Goal: Task Accomplishment & Management: Use online tool/utility

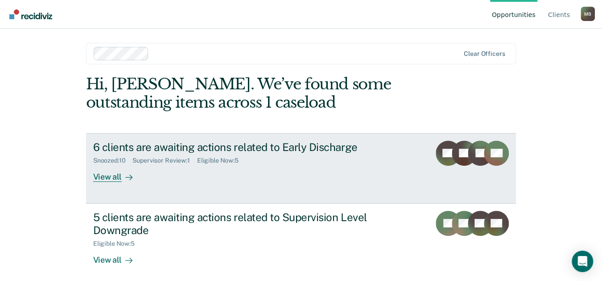
click at [176, 151] on div "6 clients are awaiting actions related to Early Discharge" at bounding box center [249, 147] width 313 height 13
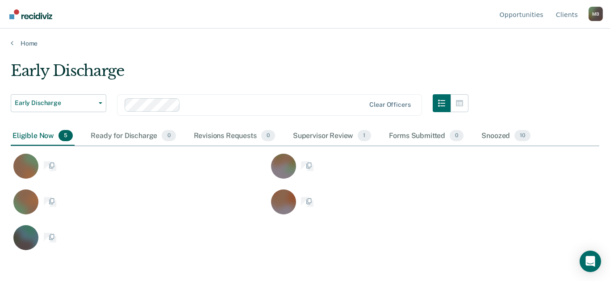
scroll to position [145, 581]
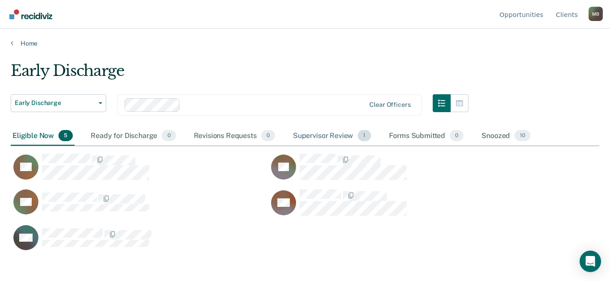
click at [344, 134] on div "Supervisor Review 1" at bounding box center [332, 136] width 82 height 20
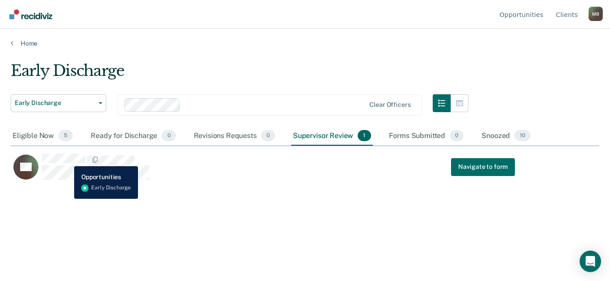
drag, startPoint x: 113, startPoint y: 151, endPoint x: 380, endPoint y: 203, distance: 271.7
click at [389, 203] on div "Early Discharge Early Discharge Early Discharge Supervision Level Downgrade Cle…" at bounding box center [305, 138] width 588 height 152
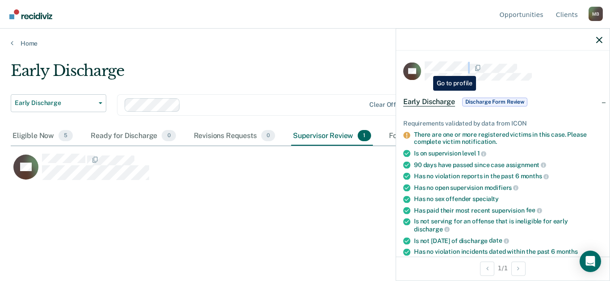
click at [426, 69] on div at bounding box center [513, 68] width 178 height 12
